Goal: Information Seeking & Learning: Learn about a topic

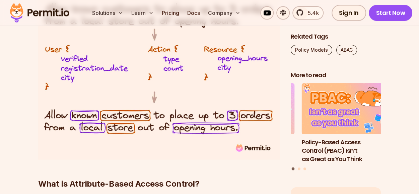
scroll to position [574, 0]
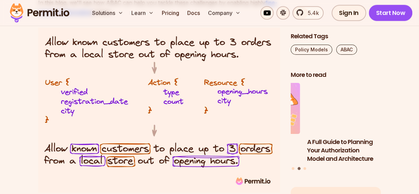
drag, startPoint x: 422, startPoint y: 153, endPoint x: 426, endPoint y: 38, distance: 115.0
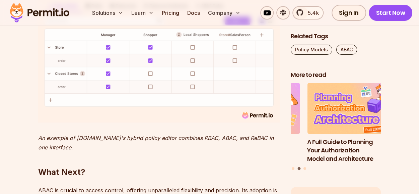
scroll to position [2818, 0]
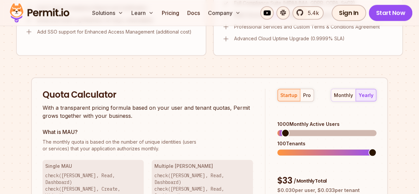
scroll to position [569, 0]
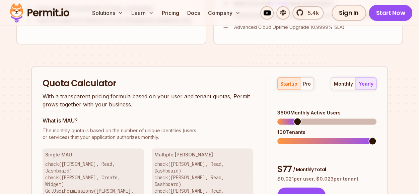
click at [294, 117] on span at bounding box center [297, 121] width 8 height 8
click at [377, 137] on span at bounding box center [372, 141] width 8 height 8
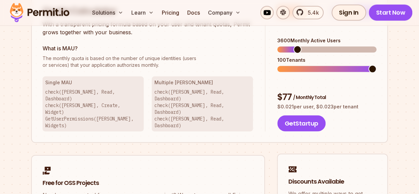
scroll to position [603, 0]
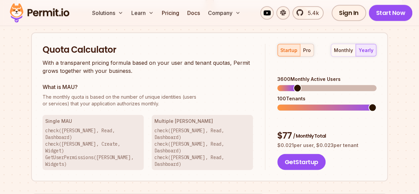
click at [309, 47] on div "pro" at bounding box center [307, 50] width 8 height 7
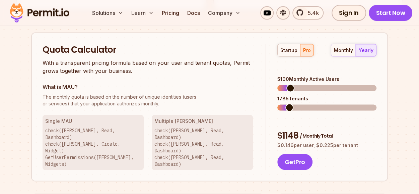
click at [287, 84] on span at bounding box center [290, 88] width 8 height 8
click at [293, 103] on span at bounding box center [296, 107] width 8 height 8
